Goal: Task Accomplishment & Management: Manage account settings

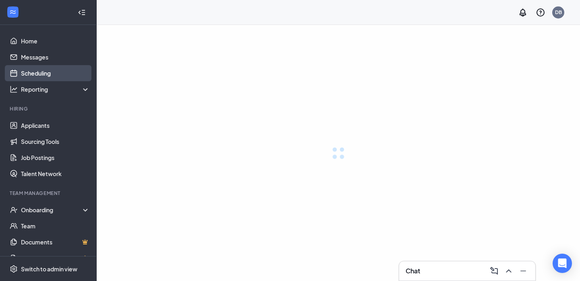
click at [58, 78] on link "Scheduling" at bounding box center [55, 73] width 69 height 16
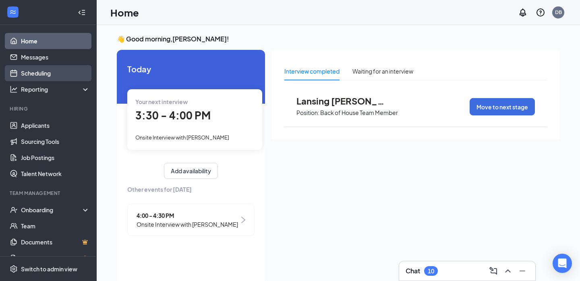
click at [50, 67] on link "Scheduling" at bounding box center [55, 73] width 69 height 16
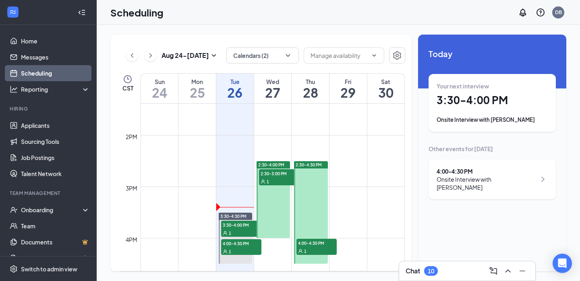
scroll to position [723, 0]
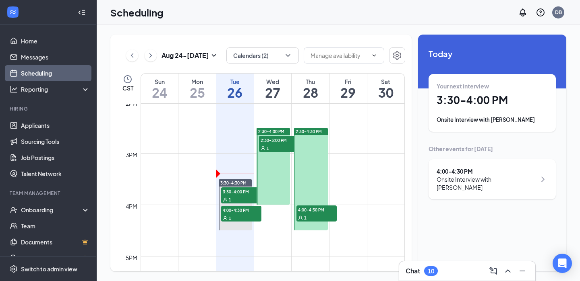
click at [243, 196] on div "1" at bounding box center [241, 200] width 40 height 8
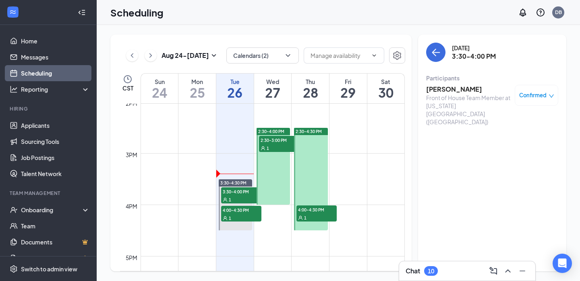
click at [441, 89] on h3 "[PERSON_NAME]" at bounding box center [468, 89] width 85 height 9
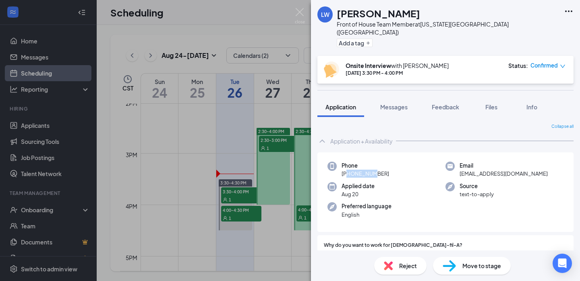
drag, startPoint x: 347, startPoint y: 165, endPoint x: 365, endPoint y: 165, distance: 17.7
click at [365, 170] on span "[PHONE_NUMBER]" at bounding box center [365, 174] width 48 height 8
drag, startPoint x: 362, startPoint y: 166, endPoint x: 372, endPoint y: 166, distance: 9.7
click at [372, 170] on span "[PHONE_NUMBER]" at bounding box center [365, 174] width 48 height 8
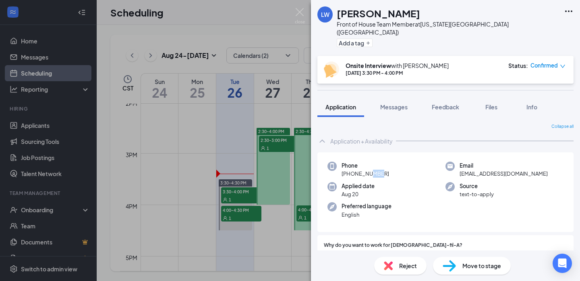
click at [372, 170] on span "[PHONE_NUMBER]" at bounding box center [365, 174] width 48 height 8
drag, startPoint x: 376, startPoint y: 165, endPoint x: 399, endPoint y: 165, distance: 22.1
click at [399, 165] on div "Phone [PHONE_NUMBER]" at bounding box center [386, 170] width 118 height 17
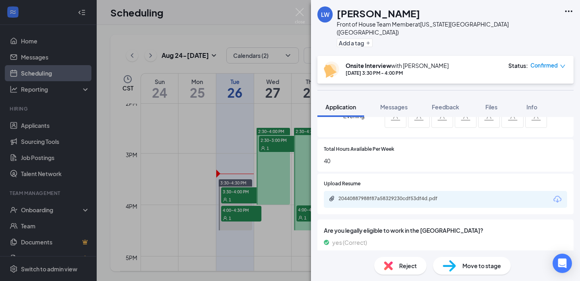
scroll to position [482, 0]
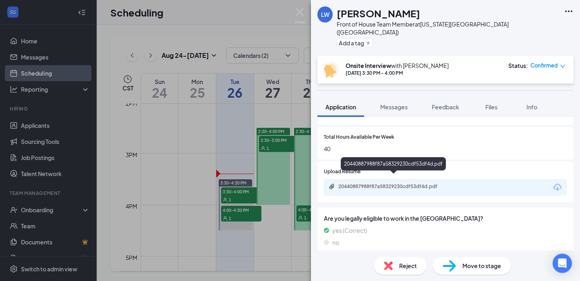
click at [418, 184] on div "20440887988f87a58329230cdf53df4d.pdf" at bounding box center [394, 187] width 113 height 6
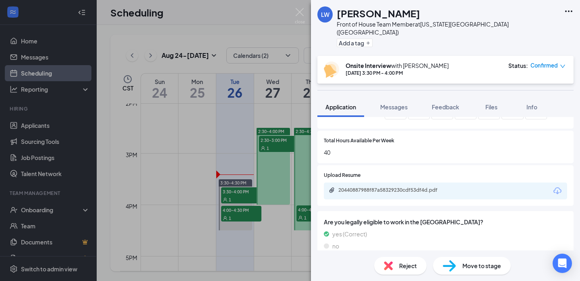
click at [368, 187] on div "20440887988f87a58329230cdf53df4d.pdf" at bounding box center [394, 190] width 113 height 6
click at [301, 12] on img at bounding box center [300, 16] width 10 height 16
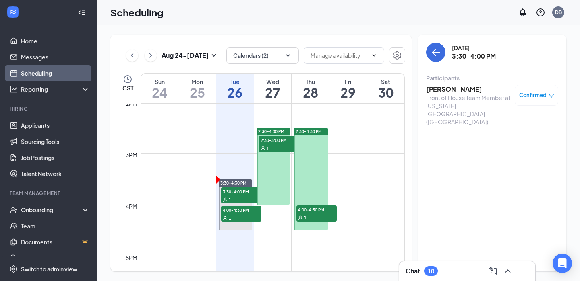
click at [301, 12] on div "Scheduling DB" at bounding box center [338, 12] width 483 height 25
click at [446, 89] on h3 "[PERSON_NAME]" at bounding box center [468, 89] width 85 height 9
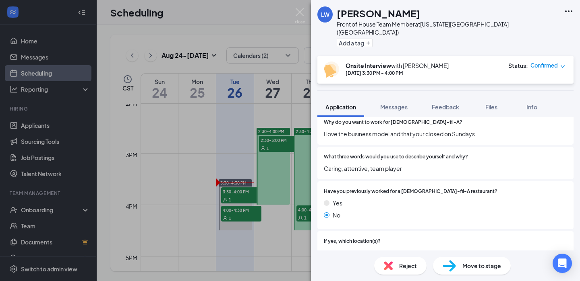
scroll to position [167, 0]
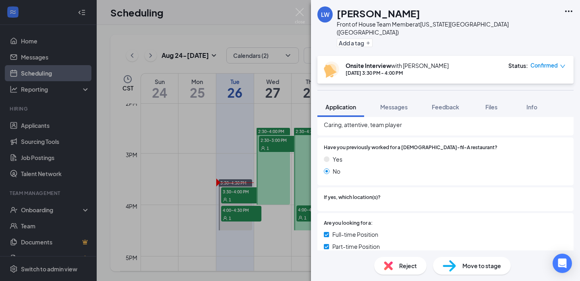
click at [237, 29] on div "[PERSON_NAME] Front of House Team Member at [US_STATE][GEOGRAPHIC_DATA] ([GEOGR…" at bounding box center [290, 140] width 580 height 281
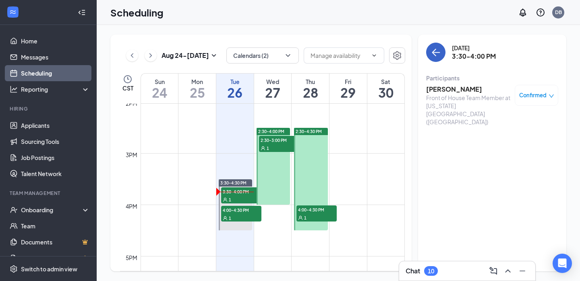
click at [434, 51] on icon "ArrowLeft" at bounding box center [436, 53] width 10 height 10
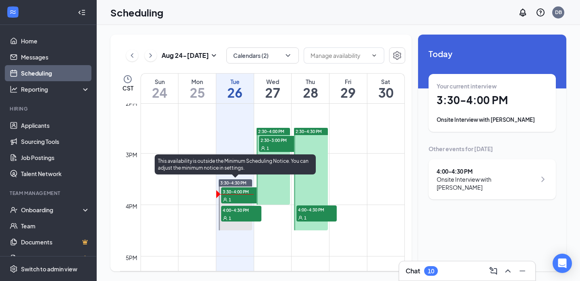
click at [243, 187] on div "3:30-4:00 PM 1" at bounding box center [241, 196] width 42 height 18
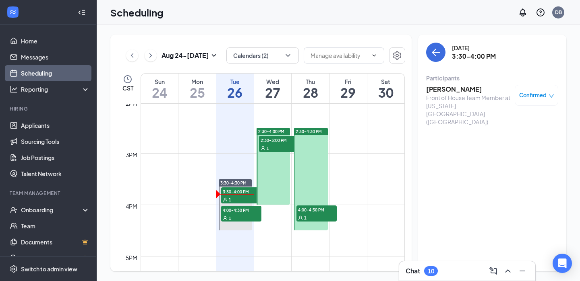
click at [463, 91] on h3 "[PERSON_NAME]" at bounding box center [468, 89] width 85 height 9
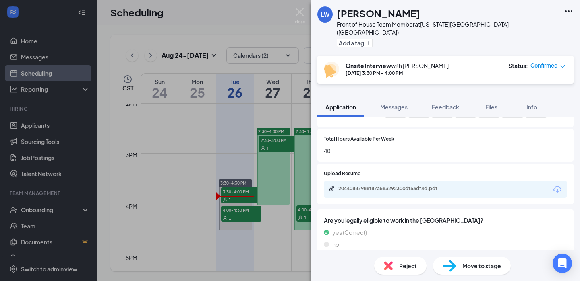
scroll to position [482, 0]
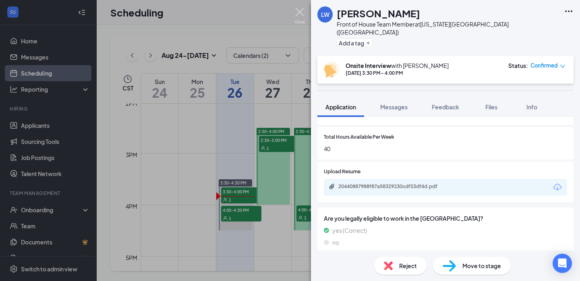
click at [298, 15] on img at bounding box center [300, 16] width 10 height 16
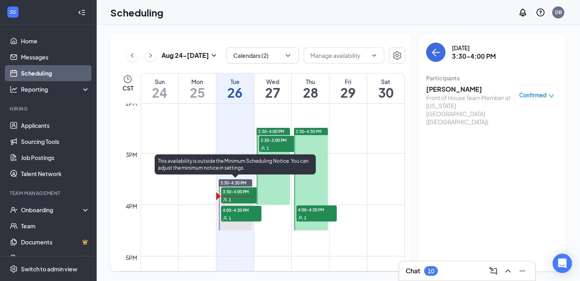
click at [246, 217] on div "1" at bounding box center [241, 218] width 40 height 8
drag, startPoint x: 243, startPoint y: 217, endPoint x: 277, endPoint y: 182, distance: 48.1
click at [243, 217] on div "1" at bounding box center [241, 218] width 40 height 8
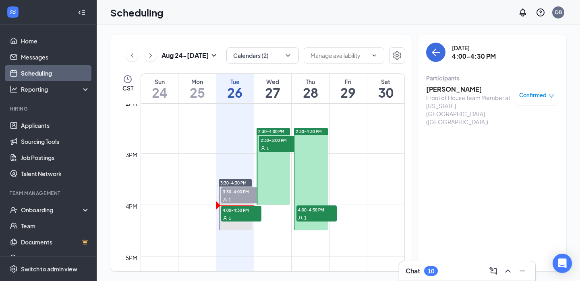
click at [440, 90] on h3 "[PERSON_NAME]" at bounding box center [468, 89] width 85 height 9
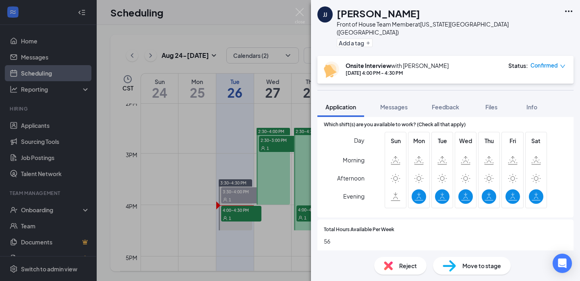
scroll to position [469, 0]
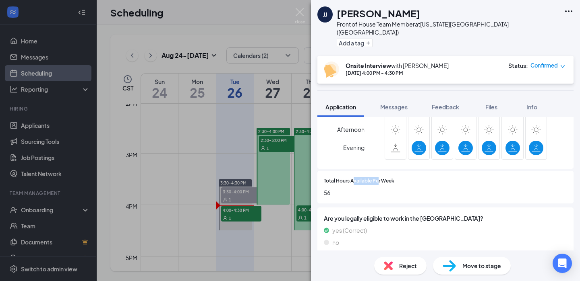
drag, startPoint x: 354, startPoint y: 176, endPoint x: 395, endPoint y: 176, distance: 40.7
click at [395, 178] on div "Total Hours Available Per Week" at bounding box center [445, 182] width 243 height 8
click at [395, 178] on div at bounding box center [480, 182] width 173 height 8
drag, startPoint x: 401, startPoint y: 176, endPoint x: 329, endPoint y: 174, distance: 72.5
click at [329, 178] on div "Total Hours Available Per Week" at bounding box center [445, 182] width 243 height 8
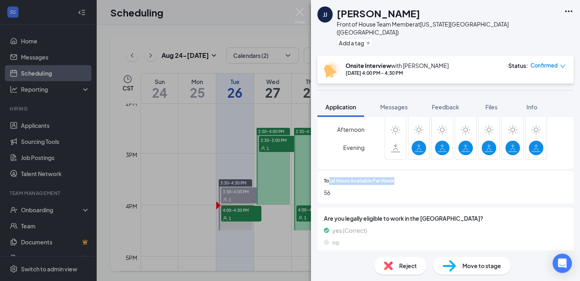
click at [329, 178] on span "Total Hours Available Per Week" at bounding box center [359, 182] width 70 height 8
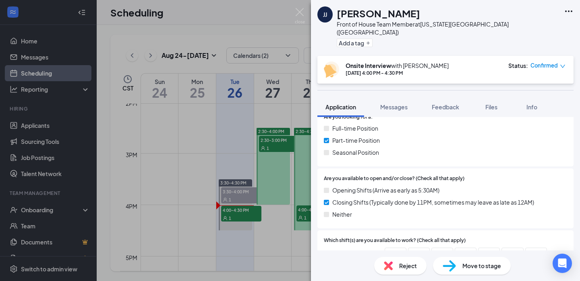
scroll to position [291, 0]
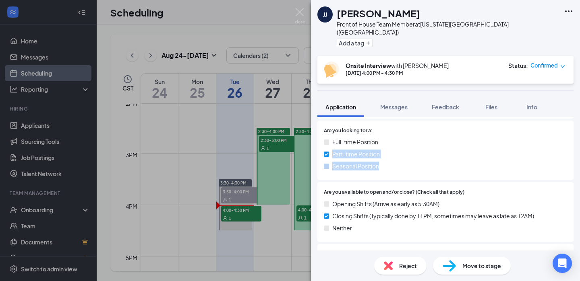
drag, startPoint x: 333, startPoint y: 146, endPoint x: 390, endPoint y: 155, distance: 57.4
click at [390, 155] on div "Full-time Position Part-time Position Seasonal Position" at bounding box center [445, 156] width 243 height 36
click at [390, 162] on div "Seasonal Position" at bounding box center [445, 166] width 243 height 9
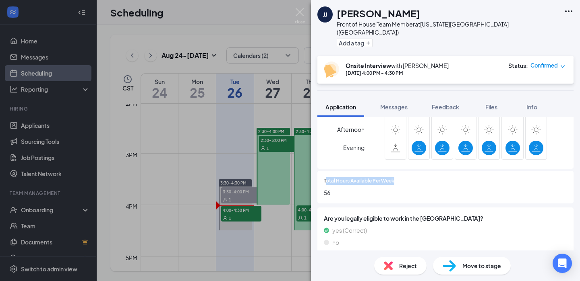
drag, startPoint x: 395, startPoint y: 170, endPoint x: 325, endPoint y: 173, distance: 70.1
click at [325, 178] on div "Total Hours Available Per Week" at bounding box center [445, 182] width 243 height 8
click at [325, 178] on span "Total Hours Available Per Week" at bounding box center [359, 182] width 70 height 8
drag, startPoint x: 326, startPoint y: 175, endPoint x: 379, endPoint y: 174, distance: 53.6
click at [379, 178] on span "Total Hours Available Per Week" at bounding box center [359, 182] width 70 height 8
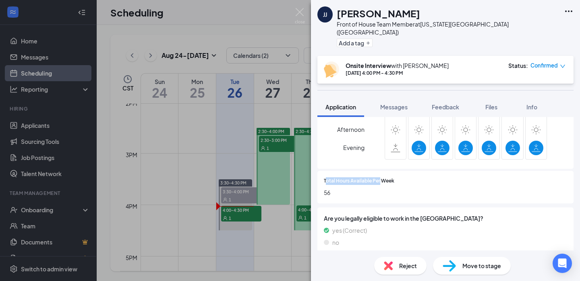
click at [379, 178] on span "Total Hours Available Per Week" at bounding box center [359, 182] width 70 height 8
drag, startPoint x: 394, startPoint y: 174, endPoint x: 343, endPoint y: 168, distance: 51.0
click at [343, 171] on div "Total Hours Available Per Week 56" at bounding box center [445, 187] width 256 height 33
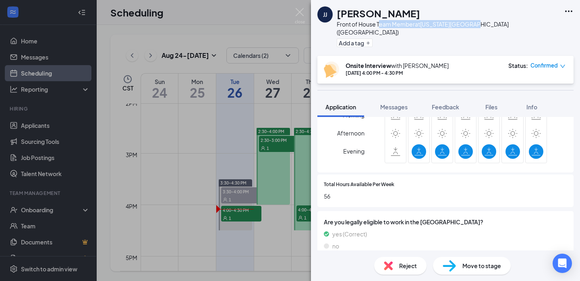
drag, startPoint x: 379, startPoint y: 26, endPoint x: 471, endPoint y: 26, distance: 91.4
click at [471, 26] on div "Front of House Team Member at [US_STATE][GEOGRAPHIC_DATA] ([GEOGRAPHIC_DATA])" at bounding box center [448, 28] width 223 height 16
drag, startPoint x: 484, startPoint y: 27, endPoint x: 442, endPoint y: 27, distance: 42.3
click at [442, 27] on div "[PERSON_NAME] [PERSON_NAME] Front of House Team Member at [US_STATE][GEOGRAPHIC…" at bounding box center [445, 28] width 269 height 56
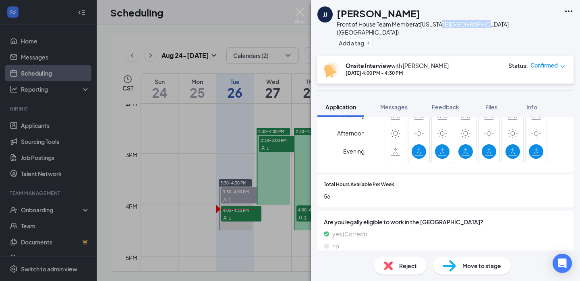
click at [442, 27] on div "Front of House Team Member at [US_STATE][GEOGRAPHIC_DATA] ([GEOGRAPHIC_DATA])" at bounding box center [448, 28] width 223 height 16
drag, startPoint x: 442, startPoint y: 27, endPoint x: 467, endPoint y: 27, distance: 24.6
click at [467, 27] on div "Front of House Team Member at [US_STATE][GEOGRAPHIC_DATA] ([GEOGRAPHIC_DATA])" at bounding box center [448, 28] width 223 height 16
drag, startPoint x: 467, startPoint y: 27, endPoint x: 479, endPoint y: 27, distance: 12.1
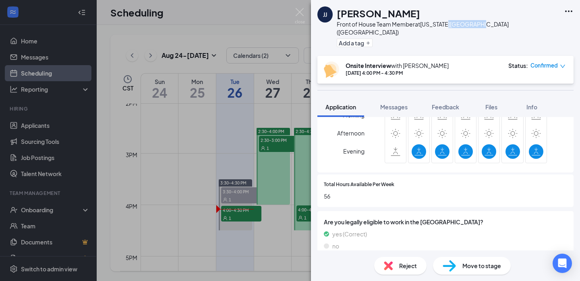
click at [479, 27] on div "Front of House Team Member at [US_STATE][GEOGRAPHIC_DATA] ([GEOGRAPHIC_DATA])" at bounding box center [448, 28] width 223 height 16
drag, startPoint x: 487, startPoint y: 27, endPoint x: 392, endPoint y: 23, distance: 95.1
click at [392, 23] on div "[PERSON_NAME] [PERSON_NAME] Front of House Team Member at [US_STATE][GEOGRAPHIC…" at bounding box center [445, 28] width 269 height 56
click at [392, 23] on div "Front of House Team Member at [US_STATE][GEOGRAPHIC_DATA] ([GEOGRAPHIC_DATA])" at bounding box center [448, 28] width 223 height 16
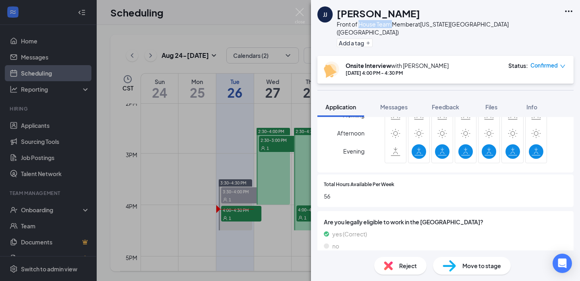
drag, startPoint x: 392, startPoint y: 23, endPoint x: 360, endPoint y: 23, distance: 31.4
click at [360, 23] on div "Front of House Team Member at [US_STATE][GEOGRAPHIC_DATA] ([GEOGRAPHIC_DATA])" at bounding box center [448, 28] width 223 height 16
click at [209, 124] on div "[PERSON_NAME] [PERSON_NAME] Front of House Team Member at [US_STATE][GEOGRAPHIC…" at bounding box center [290, 140] width 580 height 281
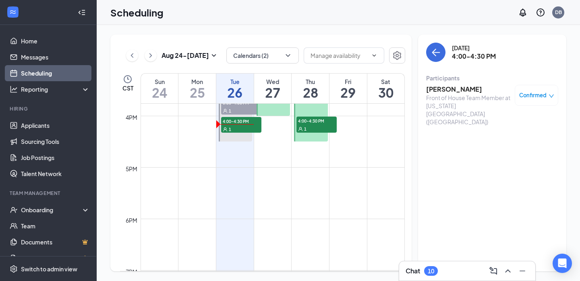
scroll to position [827, 0]
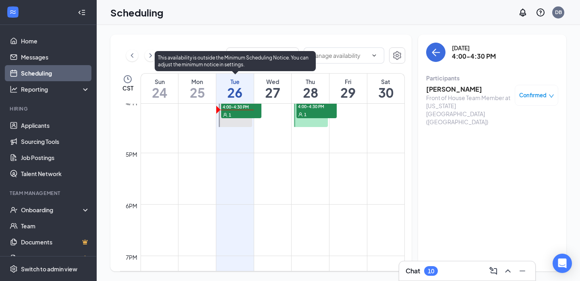
click at [242, 120] on div at bounding box center [235, 101] width 33 height 51
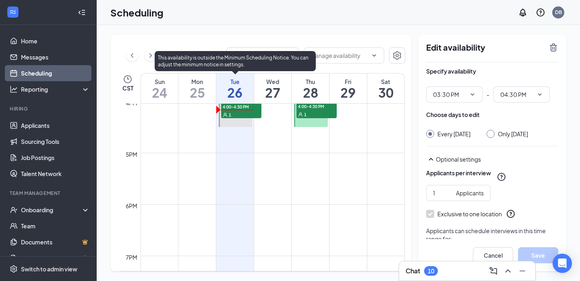
type input "03:30 PM"
type input "04:30 PM"
click at [253, 111] on div "1" at bounding box center [241, 115] width 40 height 8
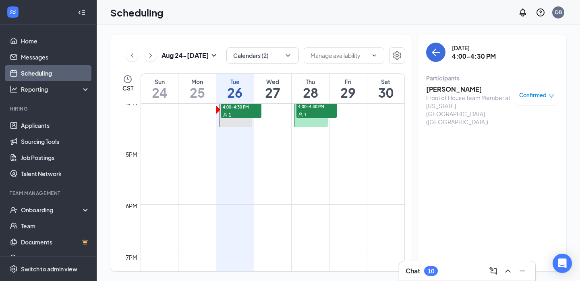
click at [459, 90] on h3 "[PERSON_NAME]" at bounding box center [468, 89] width 85 height 9
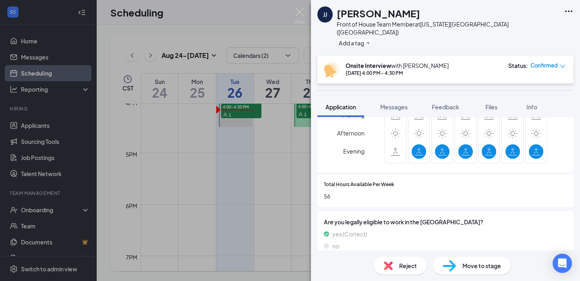
scroll to position [469, 0]
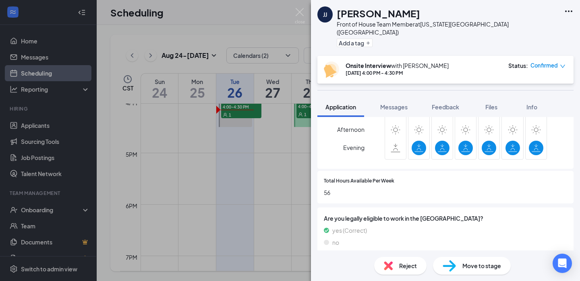
click at [235, 153] on div "[PERSON_NAME] [PERSON_NAME] Front of House Team Member at [US_STATE][GEOGRAPHIC…" at bounding box center [290, 140] width 580 height 281
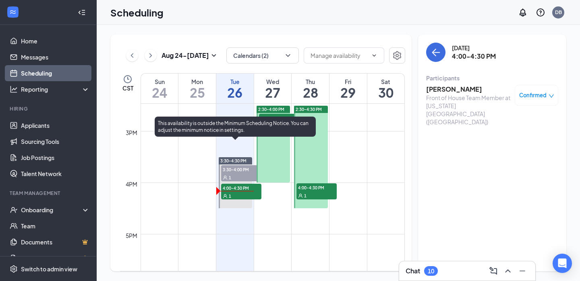
scroll to position [744, 0]
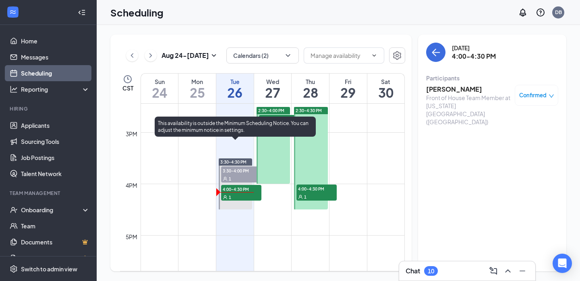
click at [237, 175] on div "1" at bounding box center [241, 179] width 40 height 8
click at [237, 193] on div "1" at bounding box center [241, 197] width 40 height 8
